Goal: Task Accomplishment & Management: Use online tool/utility

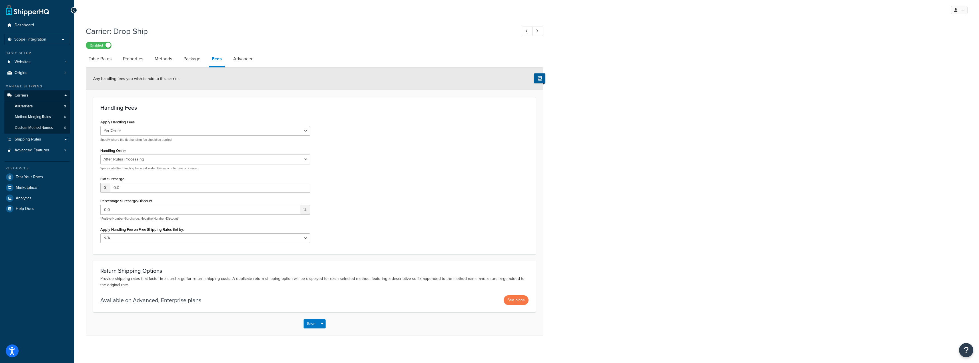
select select "AFTER"
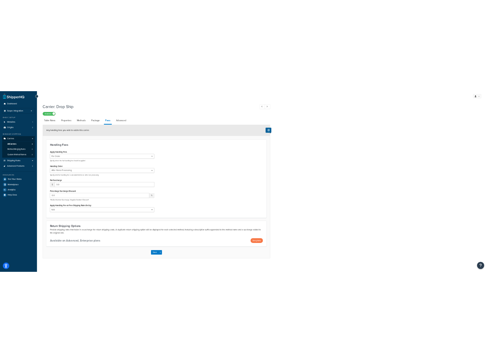
scroll to position [2, 0]
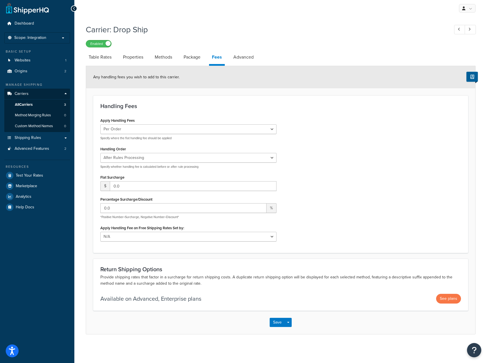
click at [330, 175] on div "Apply Handling Fees Per Order Per Item Per Package Specify where the flat handl…" at bounding box center [280, 180] width 369 height 129
click at [23, 34] on li "Scope: Integration" at bounding box center [37, 37] width 66 height 11
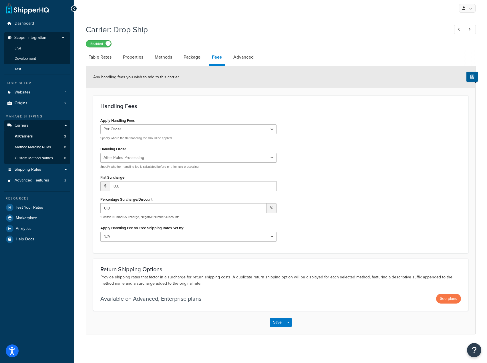
click at [18, 66] on li "Test" at bounding box center [37, 69] width 66 height 11
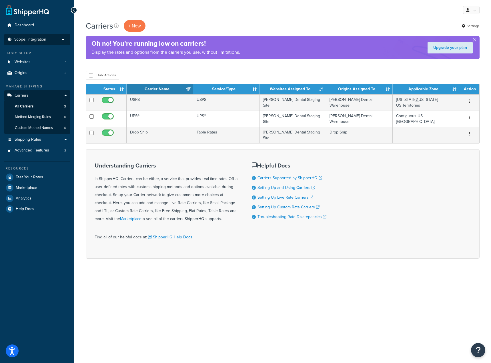
click at [42, 41] on span "Scope: Integration" at bounding box center [30, 39] width 32 height 5
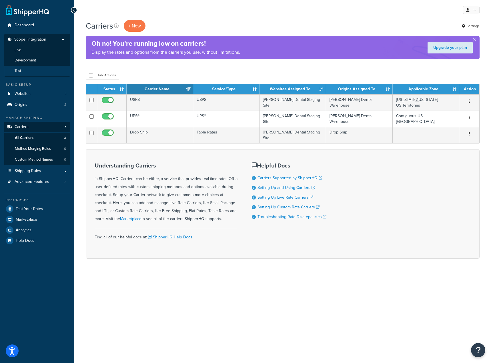
click at [28, 69] on li "Test" at bounding box center [37, 71] width 66 height 11
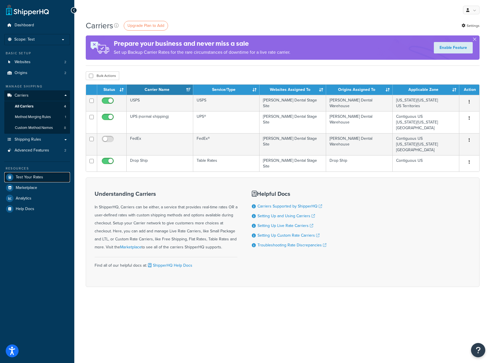
click at [33, 178] on span "Test Your Rates" at bounding box center [29, 177] width 27 height 5
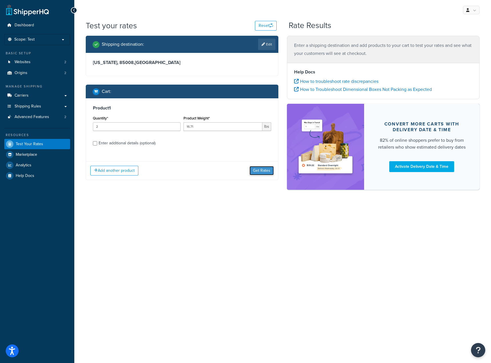
click at [260, 170] on button "Get Rates" at bounding box center [262, 170] width 24 height 9
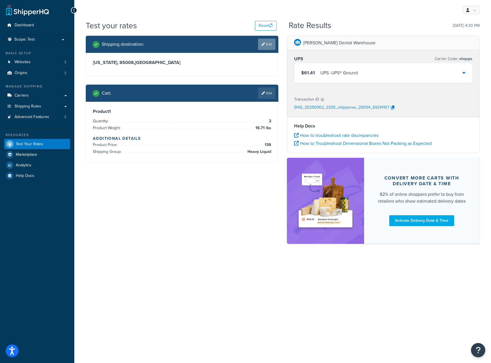
click at [266, 44] on link "Edit" at bounding box center [266, 44] width 17 height 11
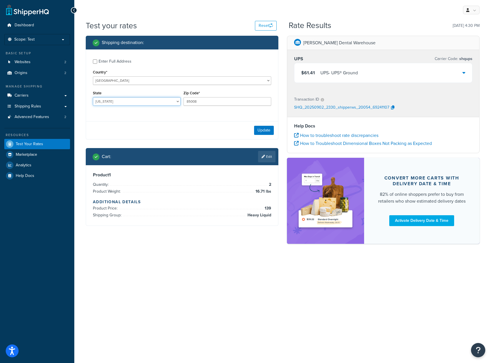
click at [164, 100] on select "Alabama Alaska American Samoa Arizona Arkansas Armed Forces Americas Armed Forc…" at bounding box center [137, 101] width 88 height 9
select select "WA"
click at [164, 100] on select "Alabama Alaska American Samoa Arizona Arkansas Armed Forces Americas Armed Forc…" at bounding box center [137, 101] width 88 height 9
drag, startPoint x: 203, startPoint y: 101, endPoint x: 153, endPoint y: 100, distance: 50.0
click at [153, 100] on div "State Alabama Alaska American Samoa Arizona Arkansas Armed Forces Americas Arme…" at bounding box center [181, 99] width 181 height 21
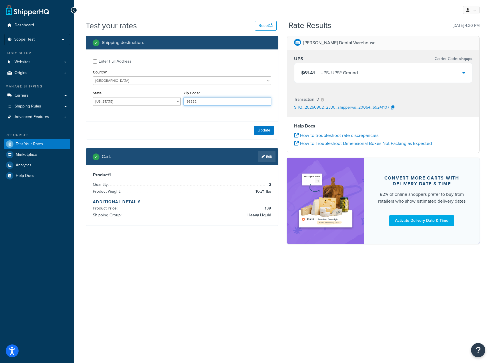
type input "98332"
drag, startPoint x: 151, startPoint y: 117, endPoint x: 148, endPoint y: 124, distance: 8.1
click at [151, 117] on div "Enter Full Address Country* United States United Kingdom Afghanistan Åland Isla…" at bounding box center [182, 82] width 192 height 67
click at [263, 134] on button "Update" at bounding box center [264, 130] width 20 height 9
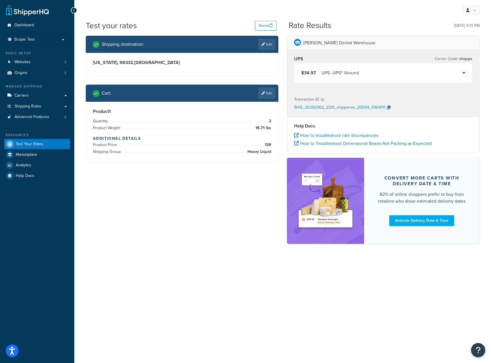
click at [414, 77] on div "$34.97 UPS - UPS® Ground" at bounding box center [383, 72] width 178 height 19
